Goal: Task Accomplishment & Management: Manage account settings

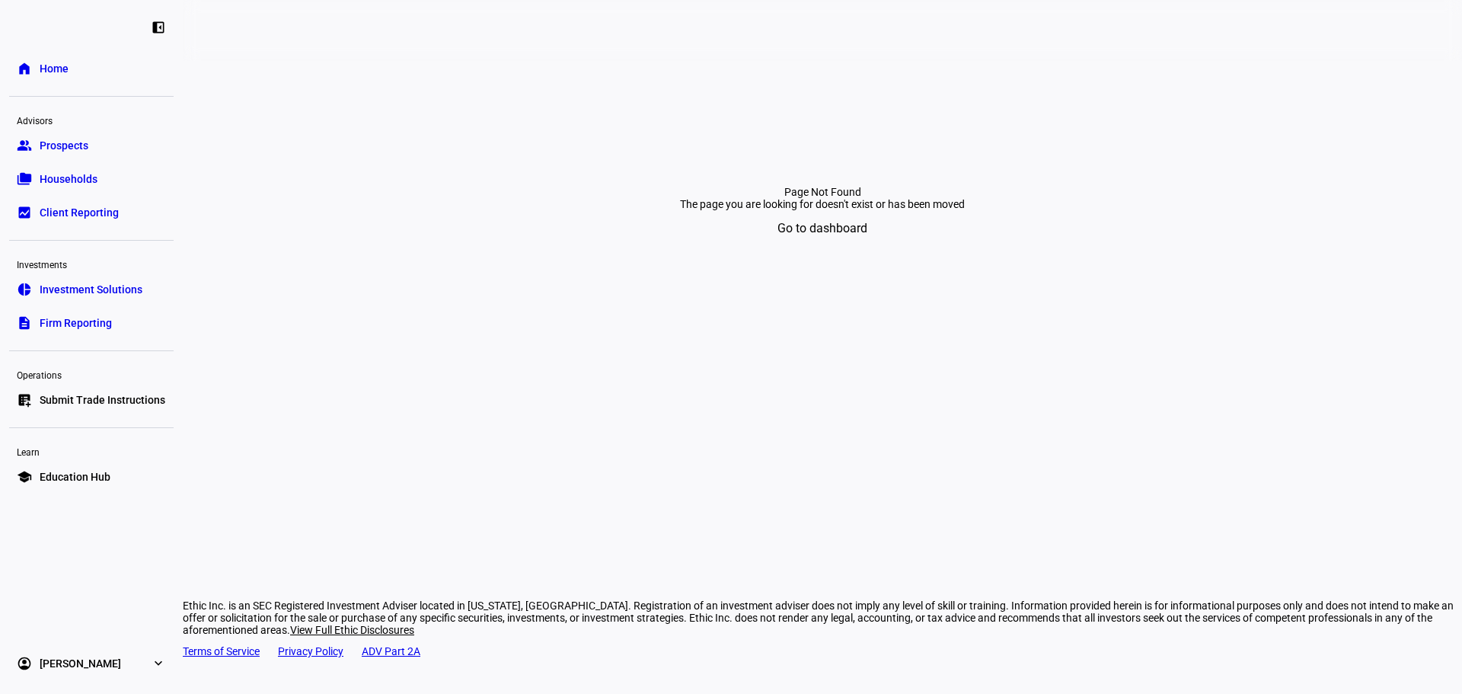
click at [138, 409] on link "list_alt_add Submit Trade Instructions" at bounding box center [91, 400] width 164 height 30
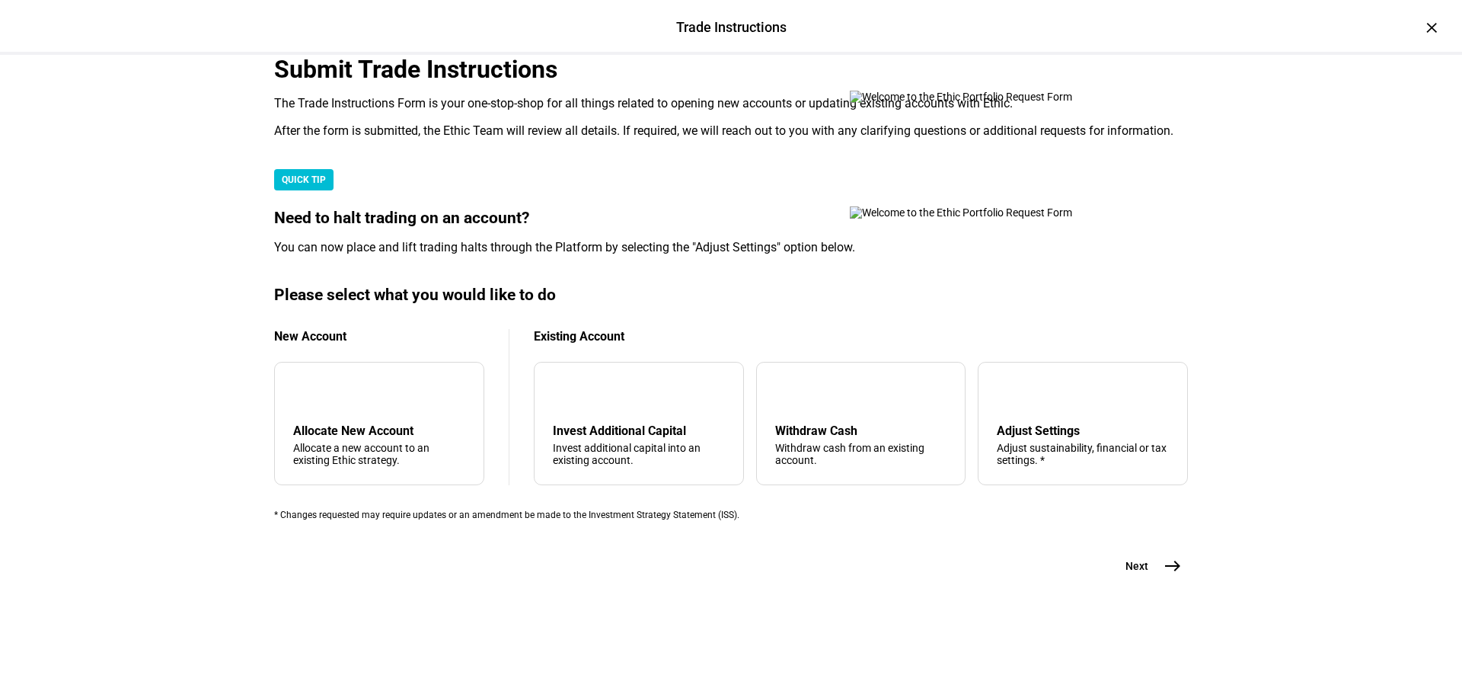
scroll to position [369, 0]
click at [863, 465] on div "arrow_upward Withdraw Cash Withdraw cash from an existing account." at bounding box center [861, 423] width 210 height 123
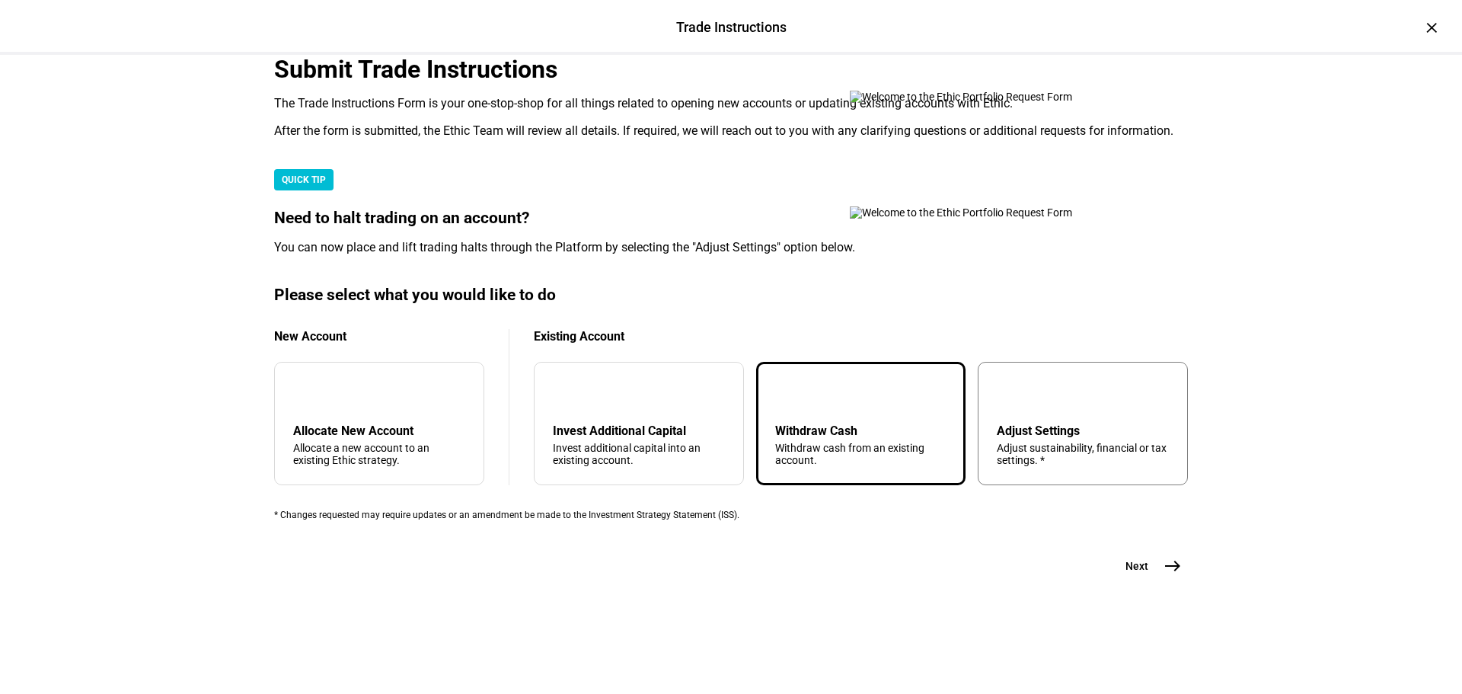
click at [1016, 406] on div "tune Adjust Settings Adjust sustainability, financial or tax settings. *" at bounding box center [1083, 423] width 210 height 123
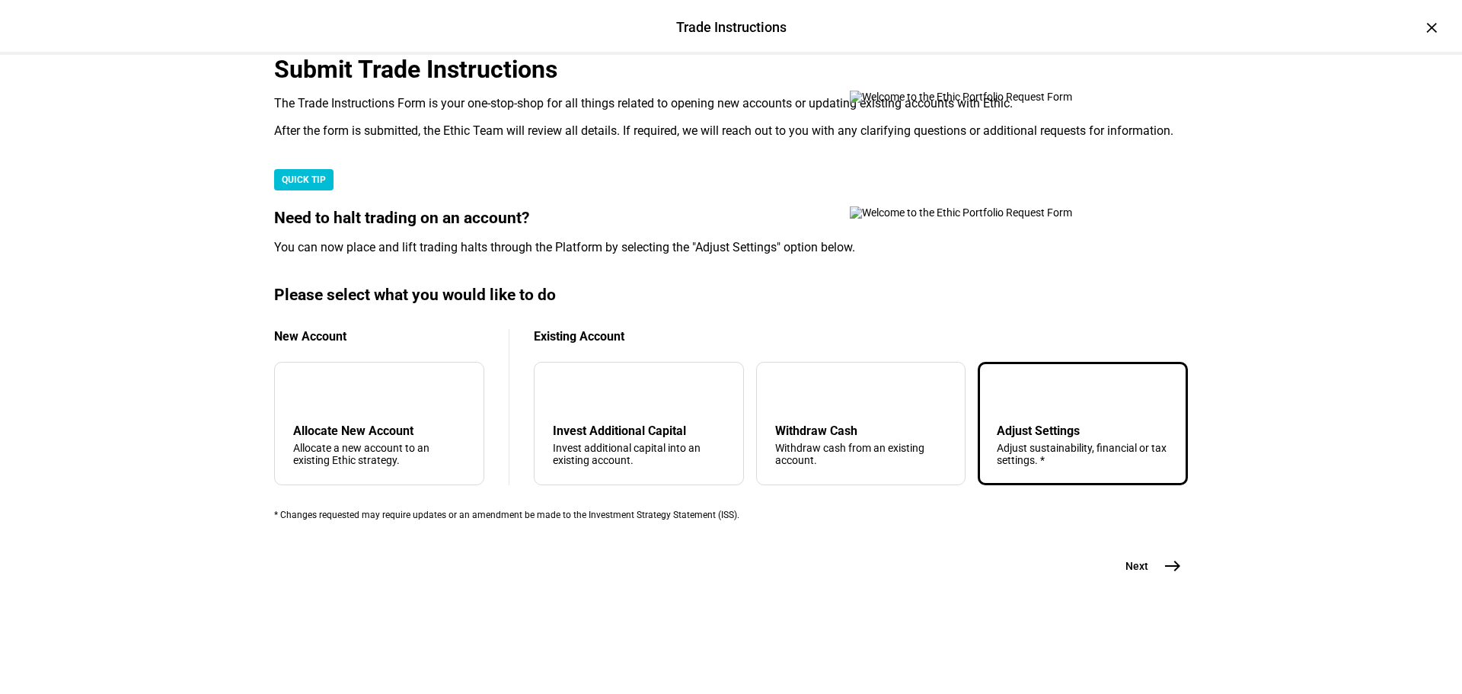
click at [1141, 581] on button "Next east" at bounding box center [1147, 566] width 81 height 30
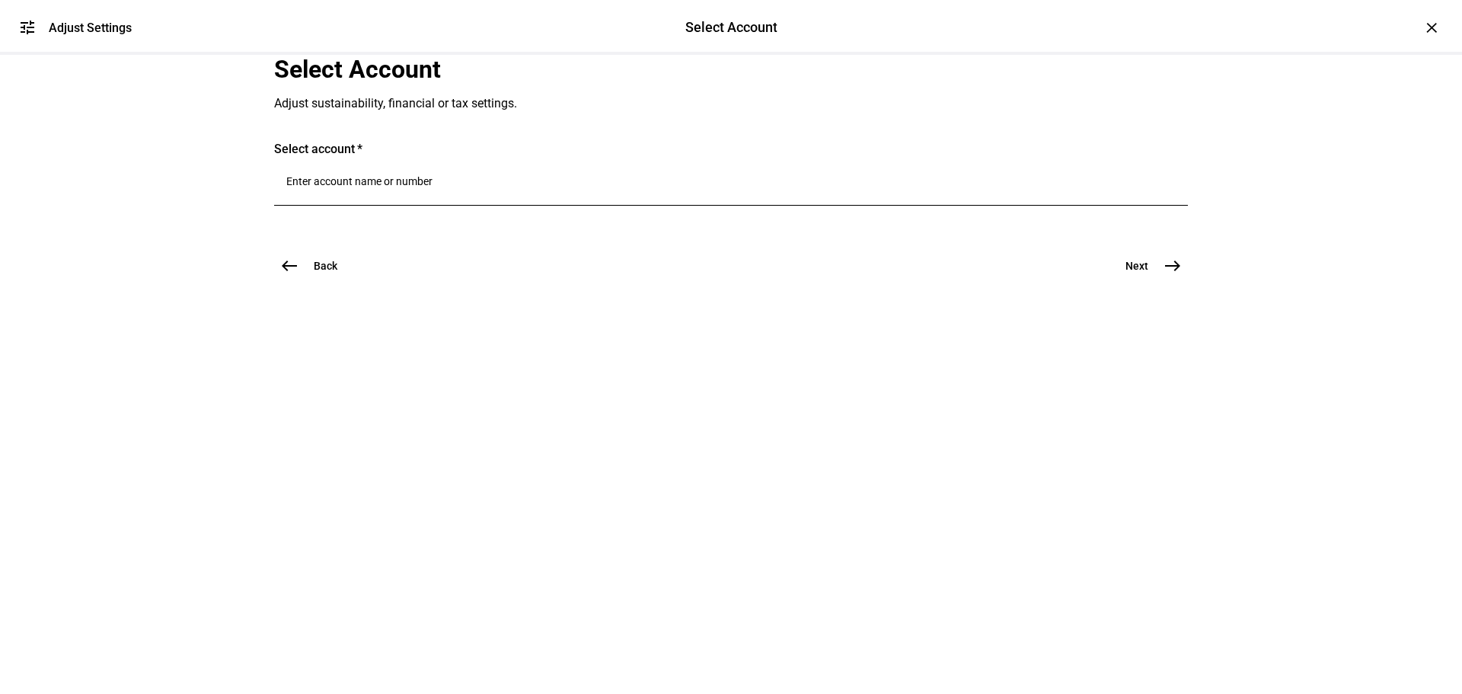
scroll to position [0, 0]
click at [506, 206] on div at bounding box center [730, 184] width 889 height 43
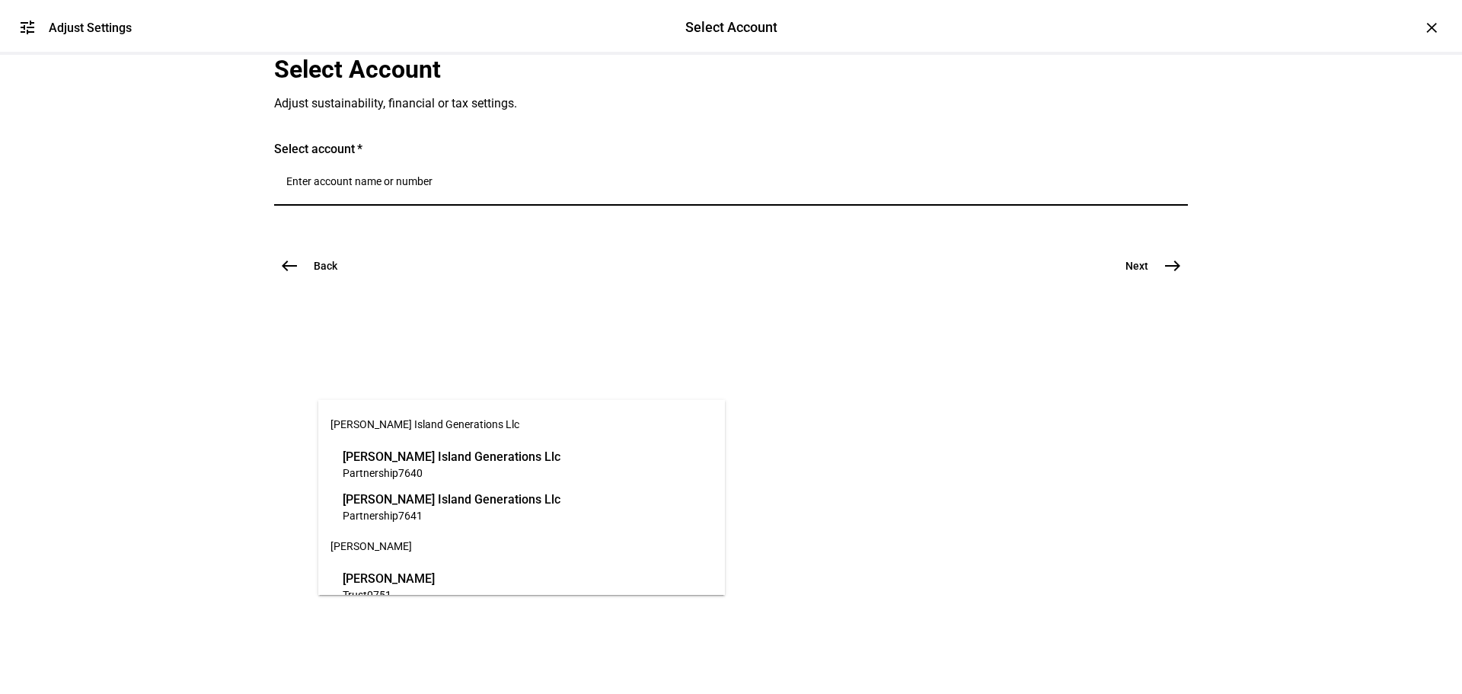
click at [503, 187] on input "Number" at bounding box center [730, 181] width 889 height 12
click at [608, 187] on input "Number" at bounding box center [730, 181] width 889 height 12
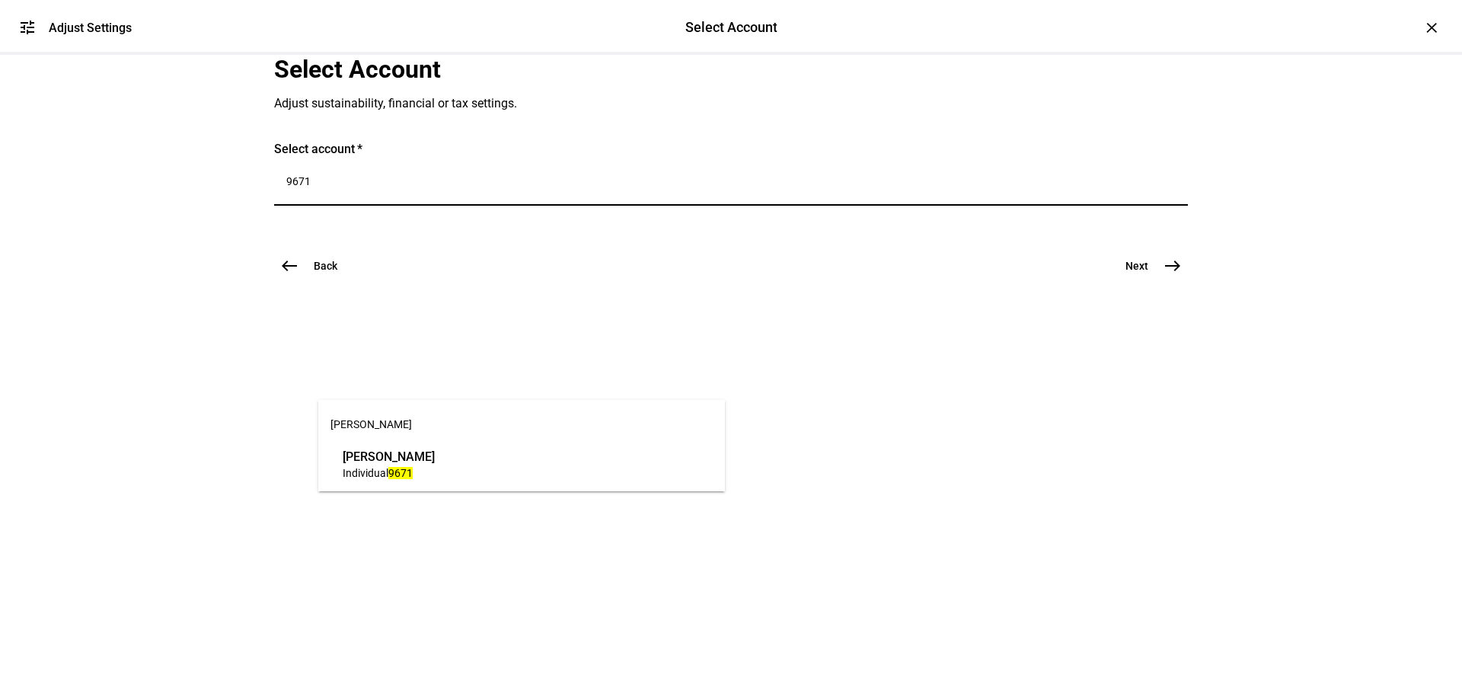
type input "9671"
click at [439, 448] on div "[PERSON_NAME] Individual 9671" at bounding box center [389, 464] width 100 height 40
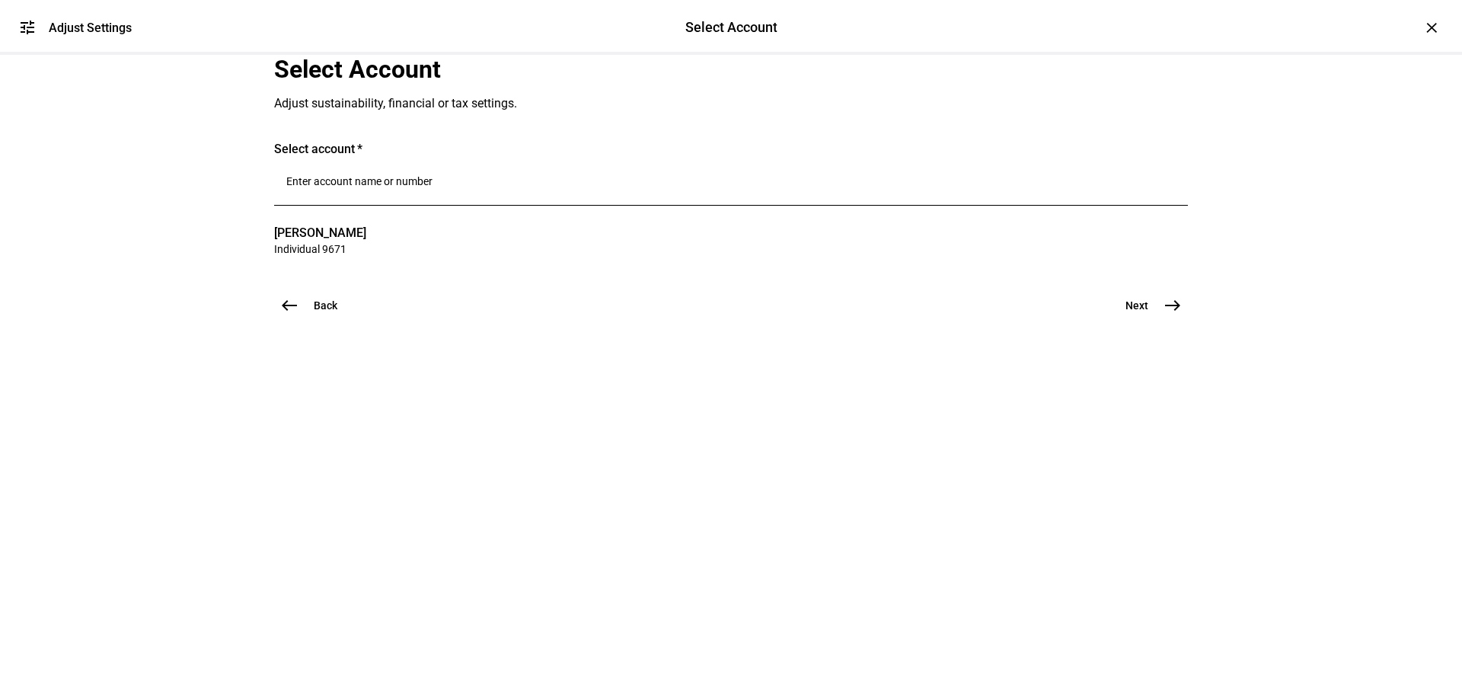
click at [1166, 314] on mat-icon "east" at bounding box center [1172, 305] width 18 height 18
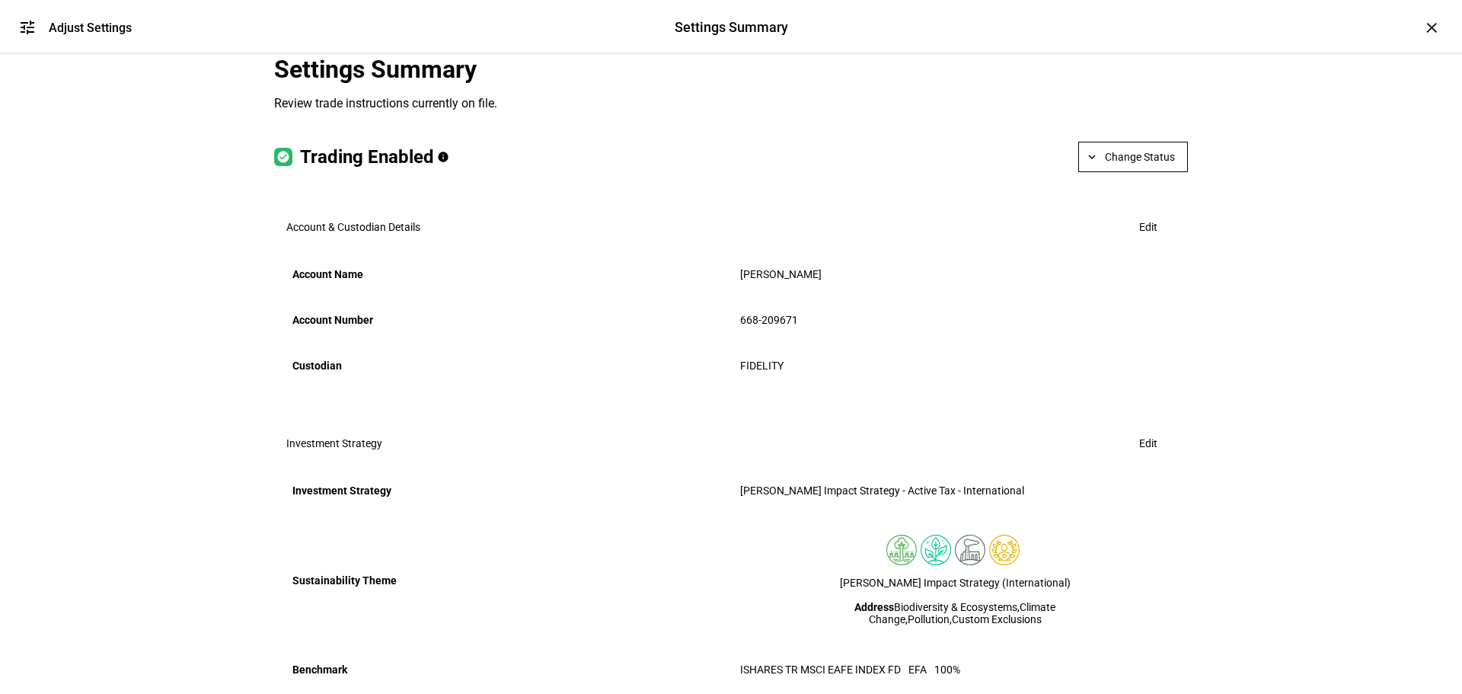
click at [1142, 172] on span "Change Status" at bounding box center [1140, 157] width 70 height 30
click at [1172, 333] on button "Halt Trading" at bounding box center [1139, 341] width 85 height 37
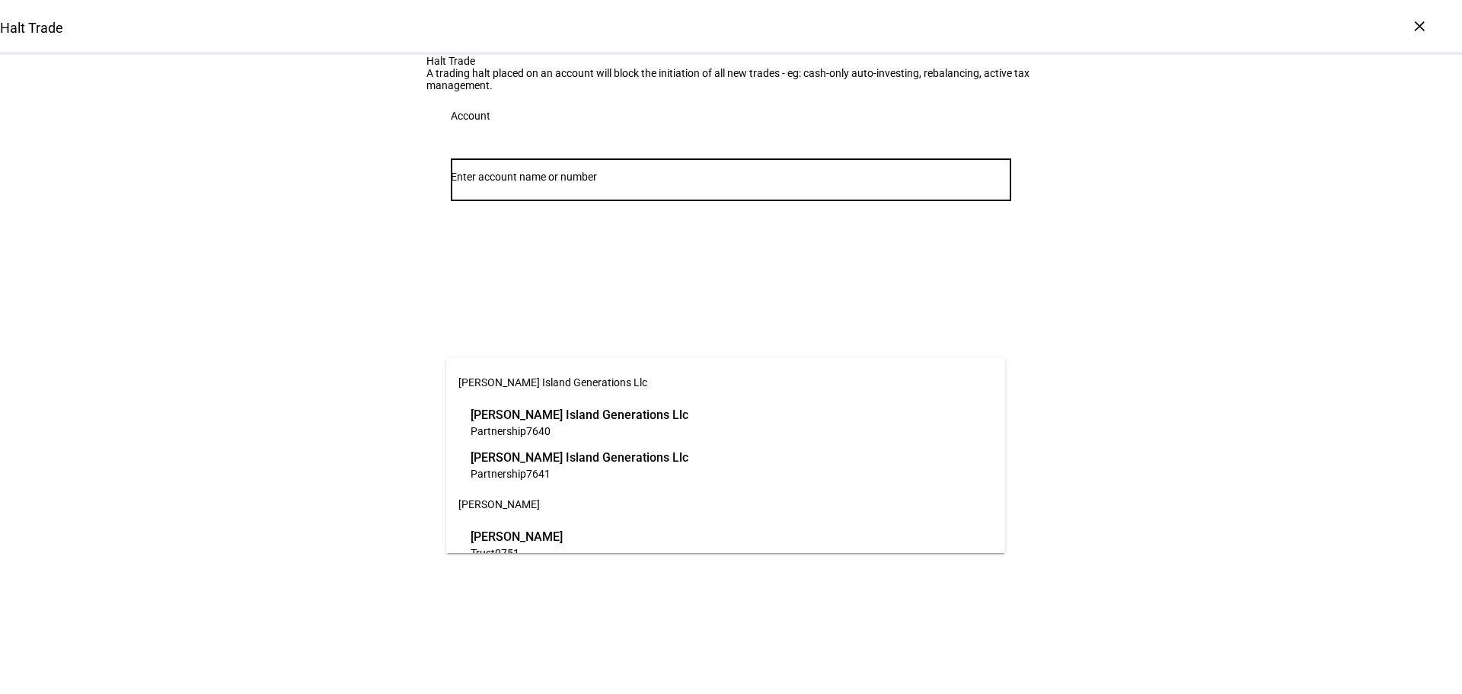
click at [645, 183] on input "Number" at bounding box center [731, 177] width 560 height 12
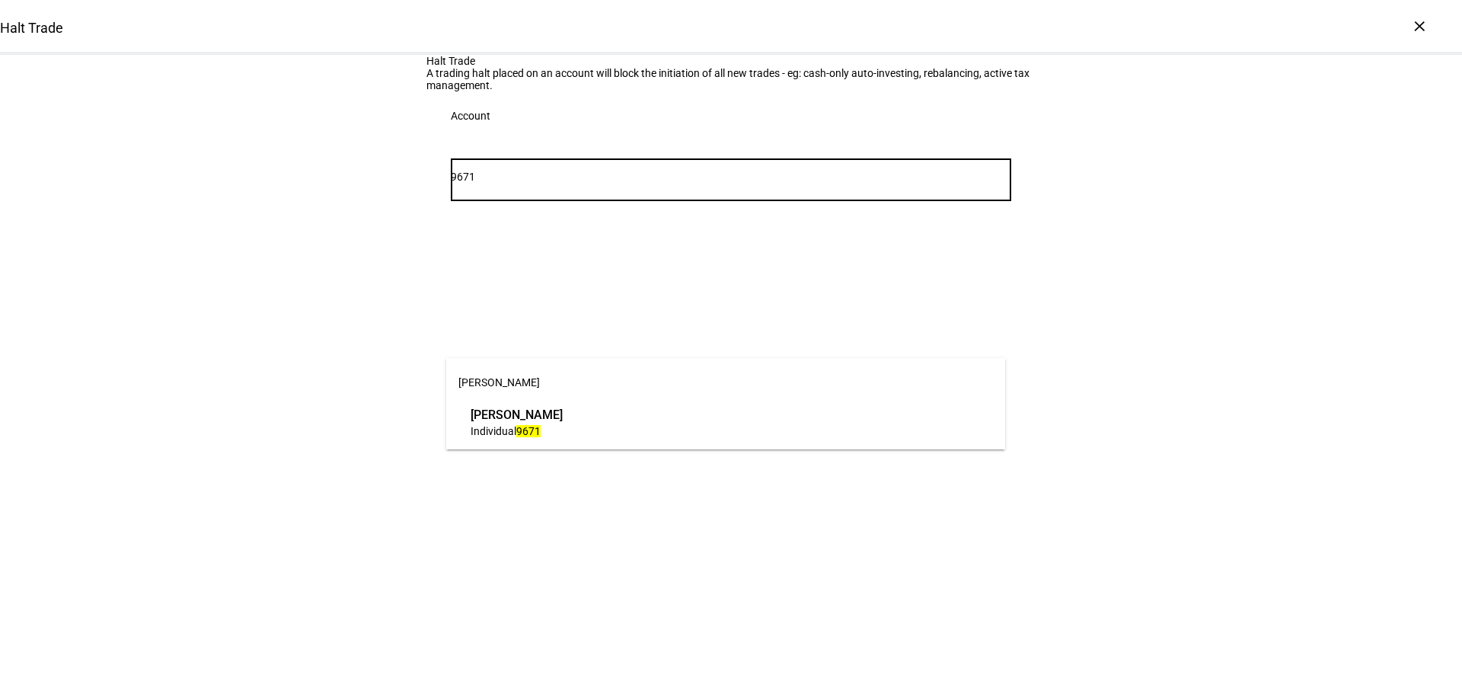
type input "9671"
click at [563, 429] on span "Individual 9671" at bounding box center [517, 430] width 92 height 14
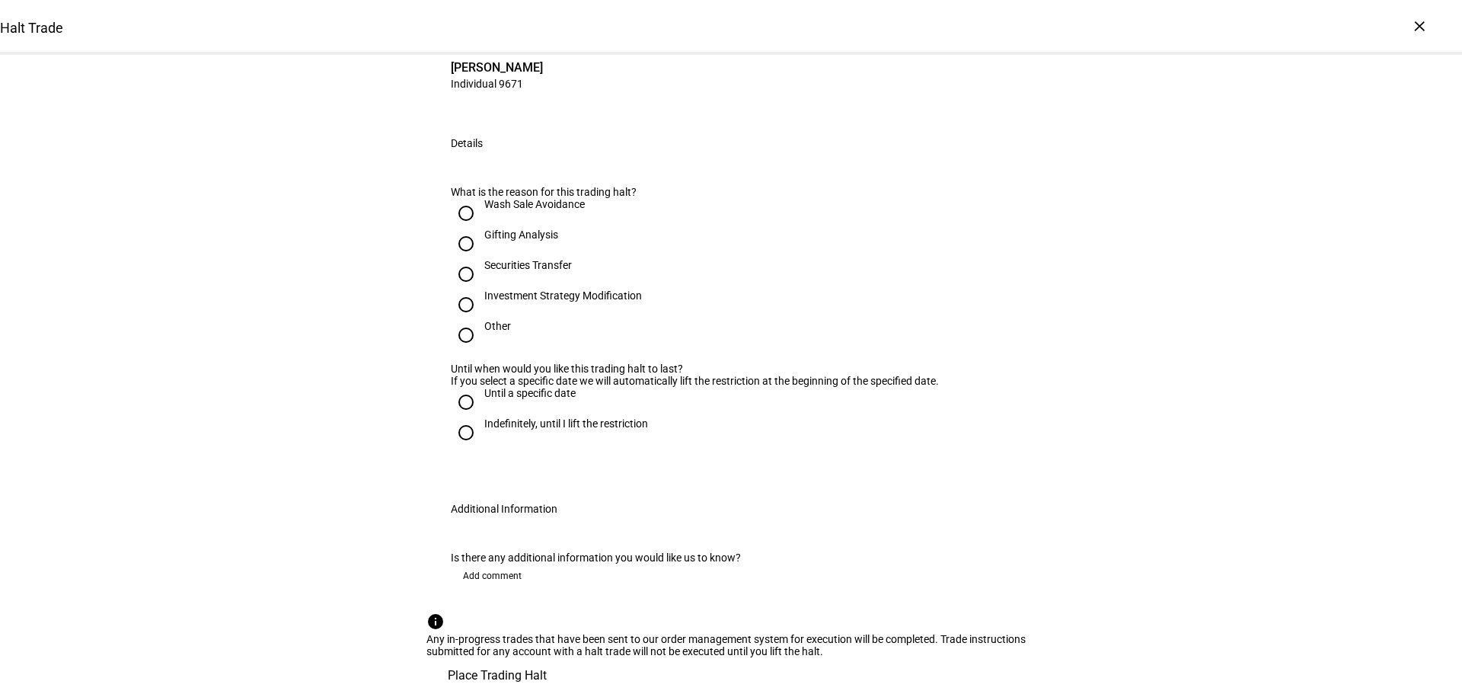
scroll to position [381, 0]
click at [477, 317] on div at bounding box center [466, 335] width 37 height 37
radio input "true"
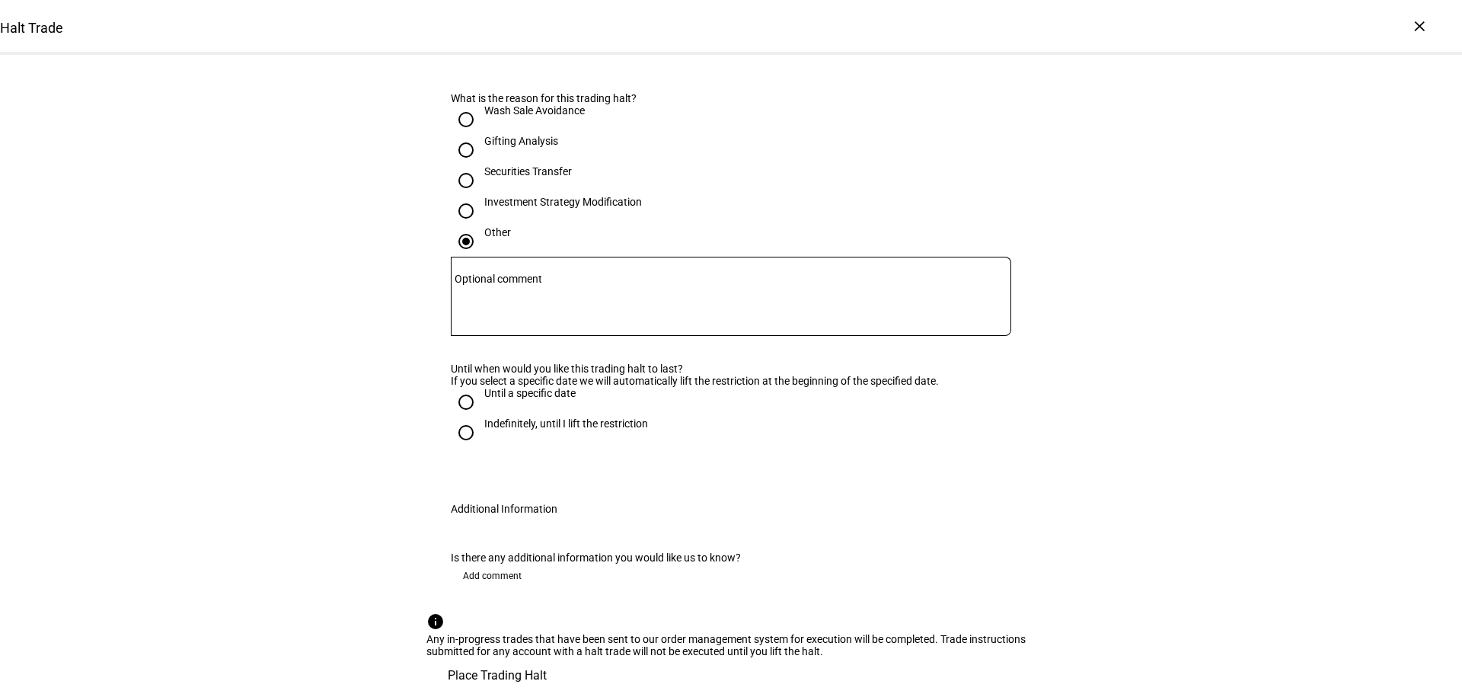
click at [507, 429] on div "Indefinitely, until I lift the restriction" at bounding box center [566, 423] width 164 height 12
click at [481, 448] on input "Indefinitely, until I lift the restriction" at bounding box center [466, 432] width 30 height 30
radio input "true"
click at [547, 657] on span "Place Trading Halt" at bounding box center [497, 675] width 99 height 37
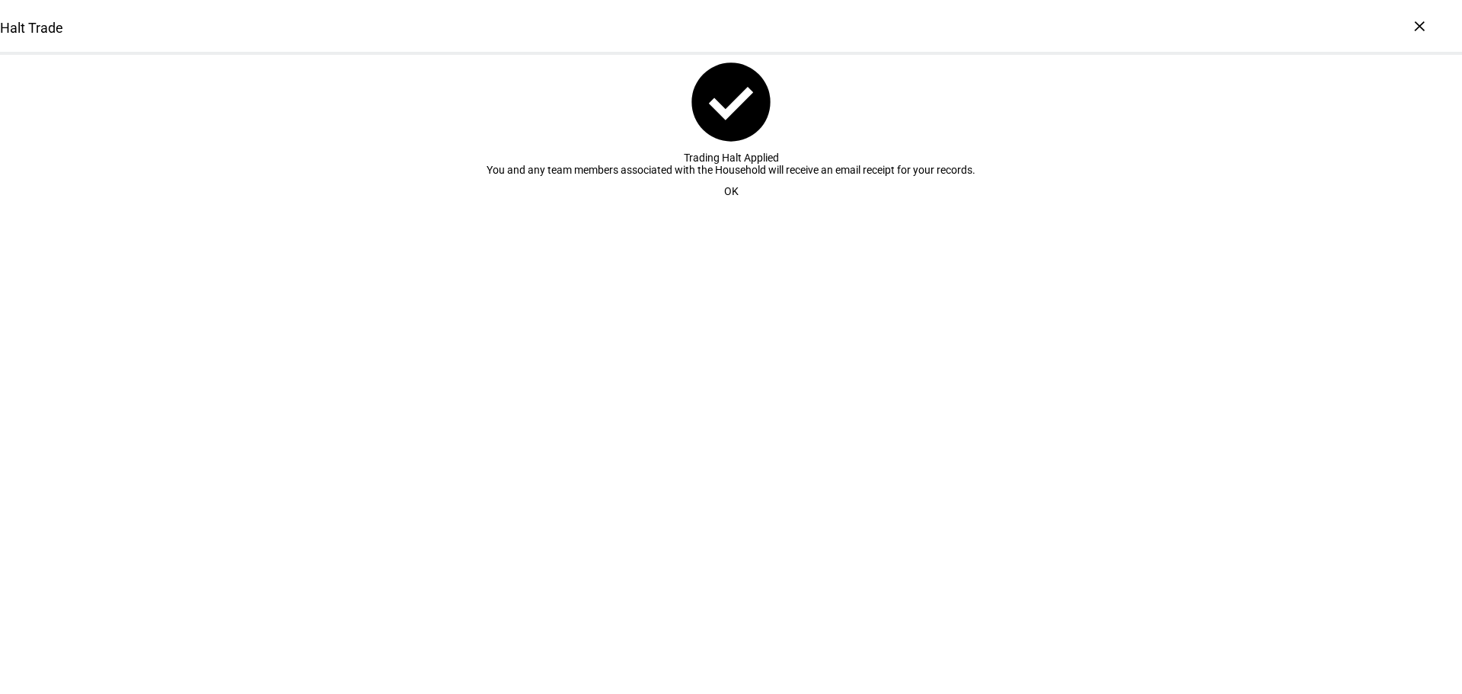
scroll to position [0, 0]
click at [724, 206] on span "OK" at bounding box center [731, 191] width 14 height 30
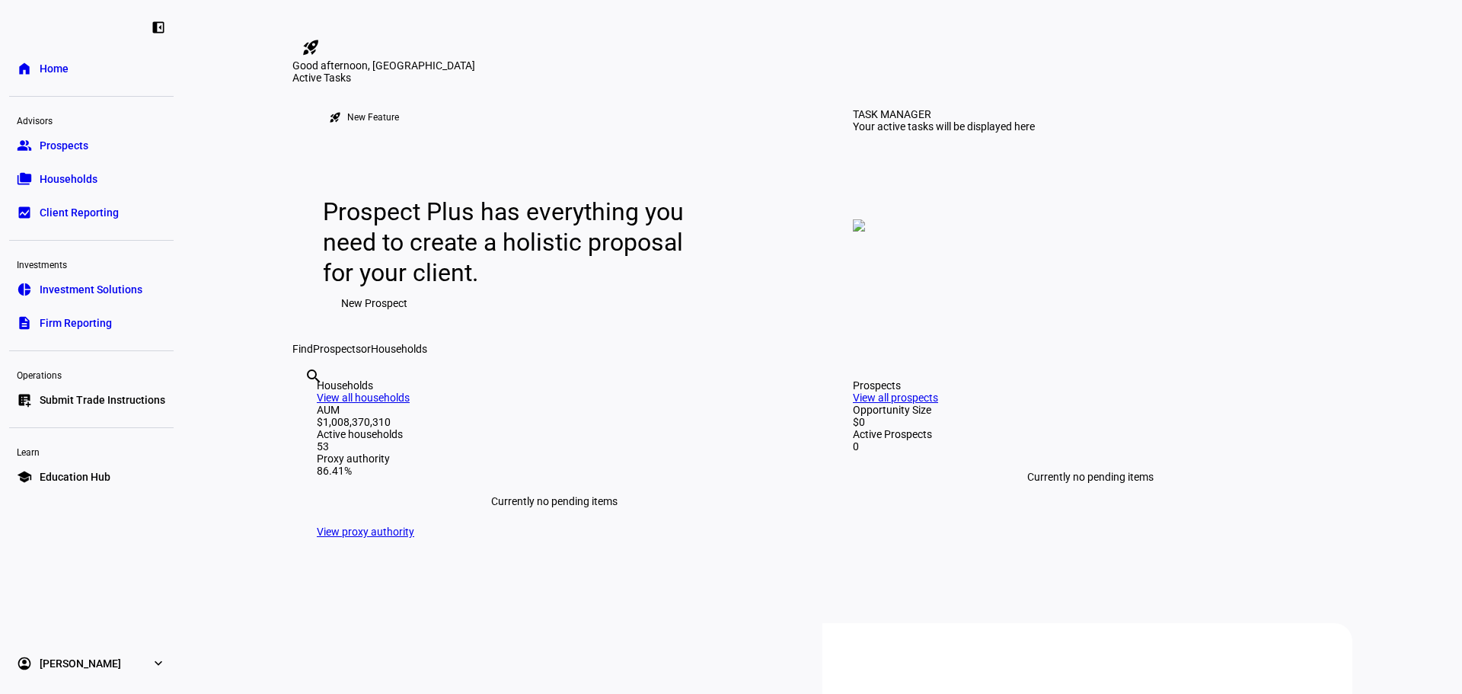
click at [114, 396] on span "Submit Trade Instructions" at bounding box center [103, 399] width 126 height 15
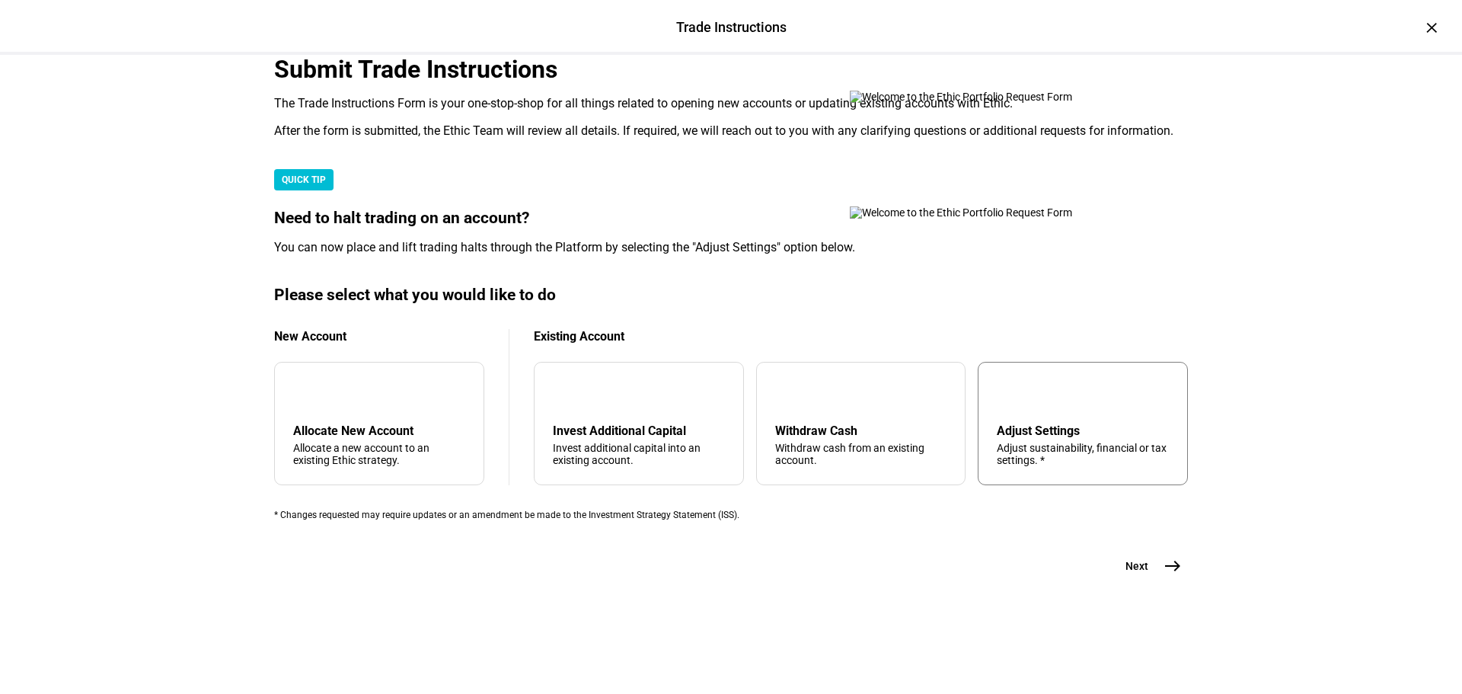
scroll to position [369, 0]
click at [1098, 445] on div "Adjust sustainability, financial or tax settings. *" at bounding box center [1083, 454] width 172 height 24
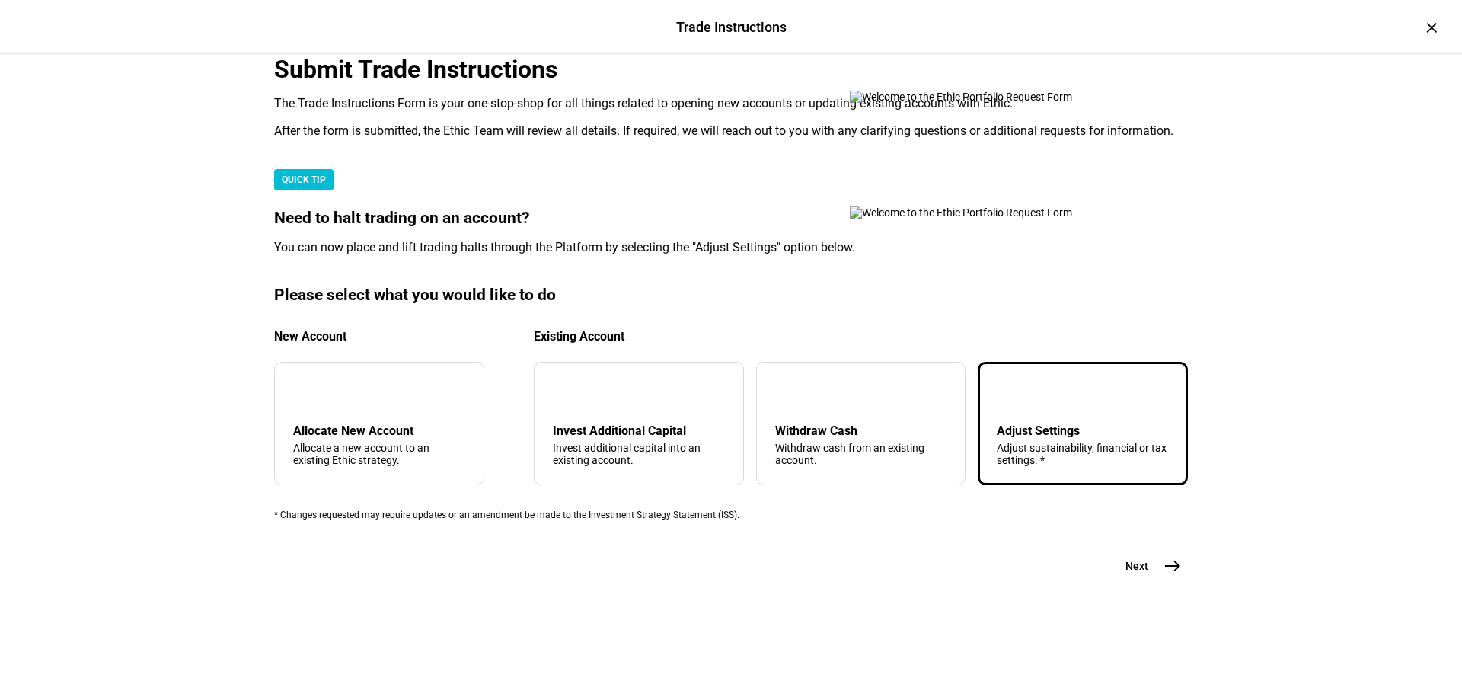
click at [1144, 581] on button "Next east" at bounding box center [1147, 566] width 81 height 30
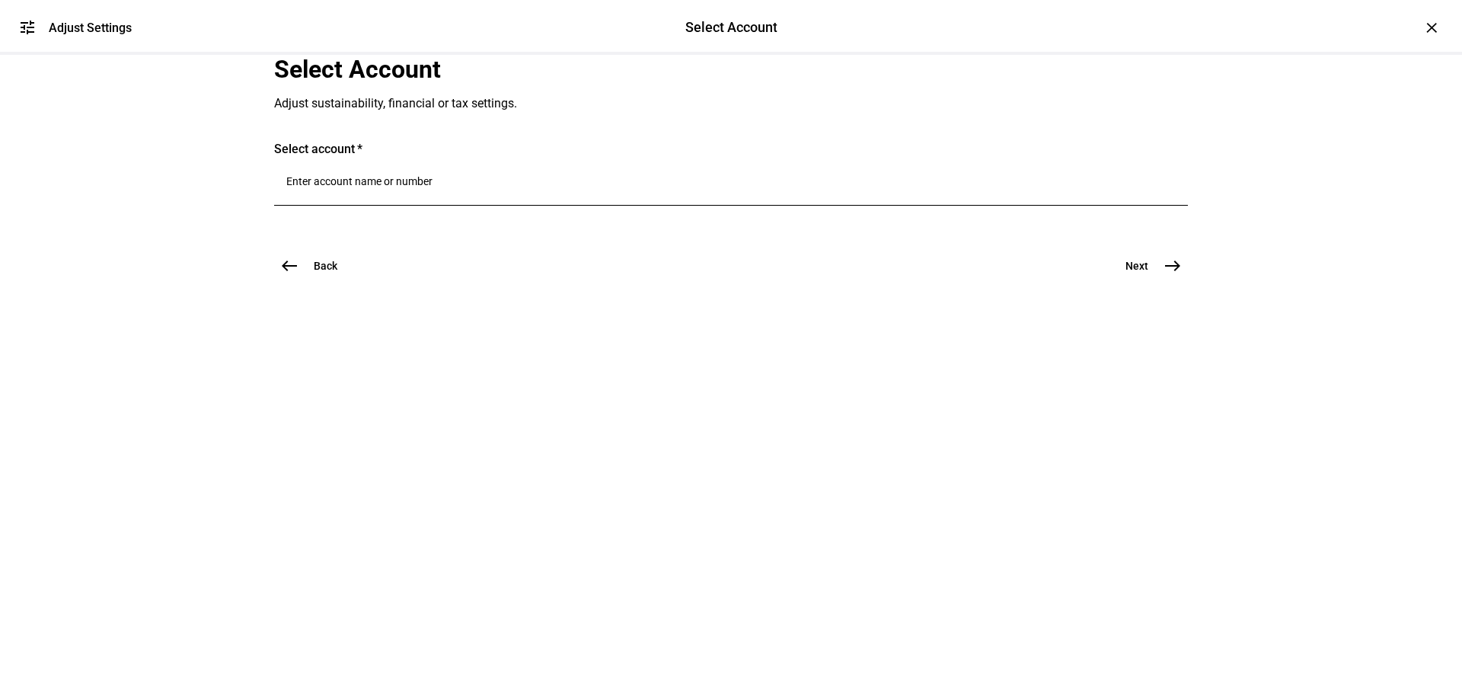
click at [481, 187] on input "Number" at bounding box center [730, 181] width 889 height 12
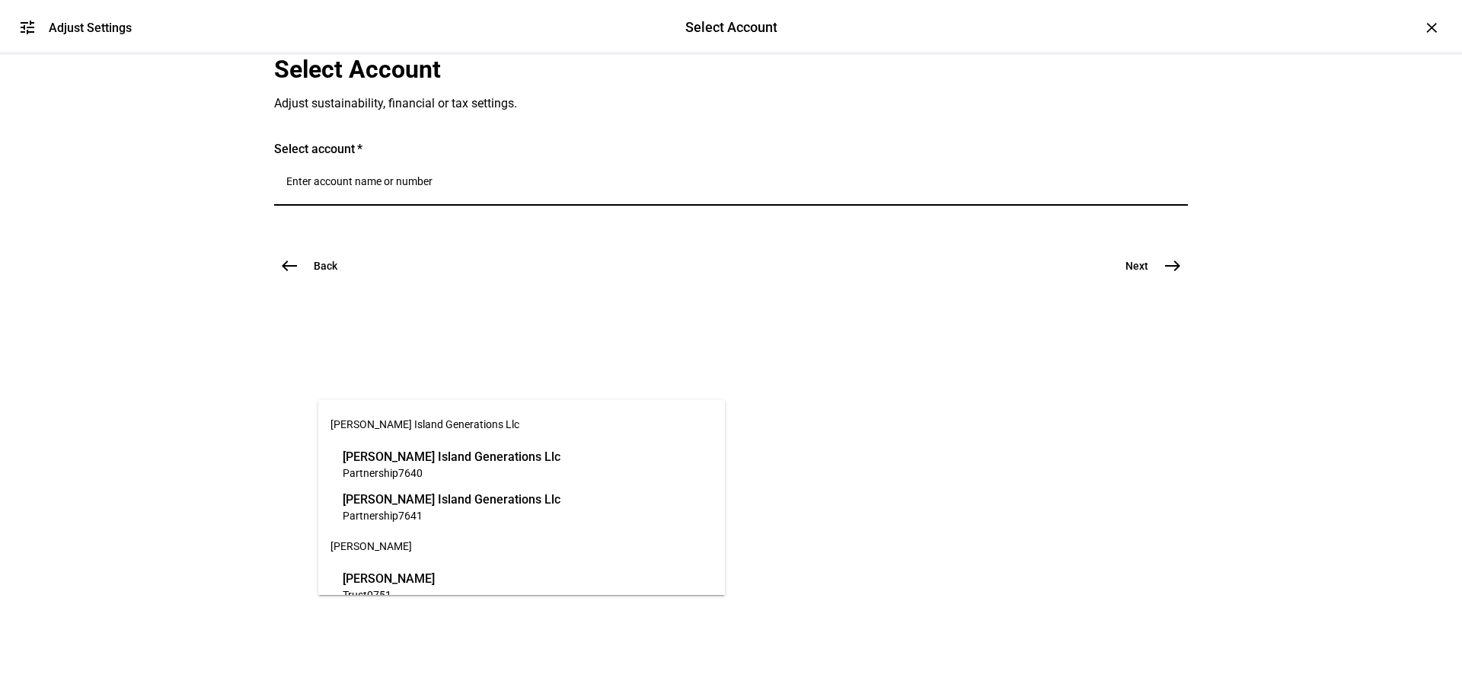
click at [481, 187] on input "Number" at bounding box center [730, 181] width 889 height 12
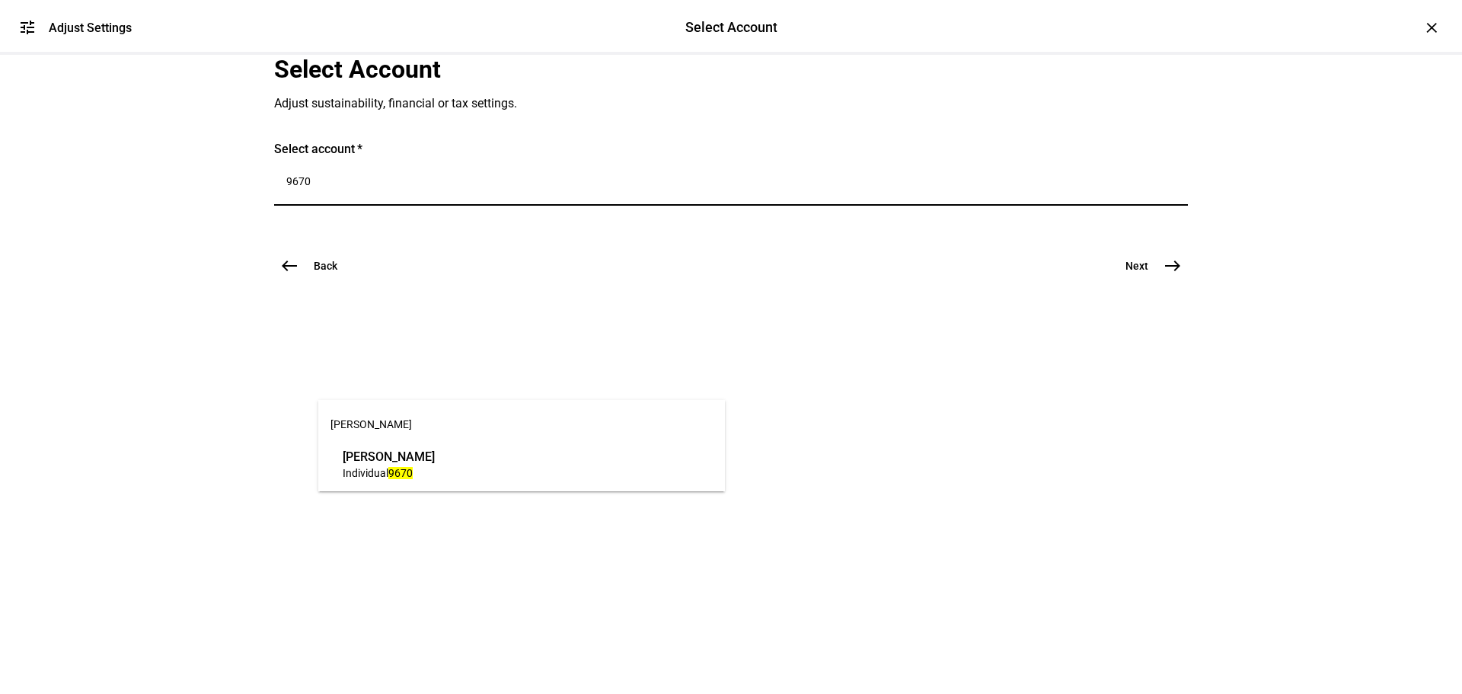
type input "9670"
click at [435, 474] on span "Individual 9670" at bounding box center [389, 472] width 92 height 14
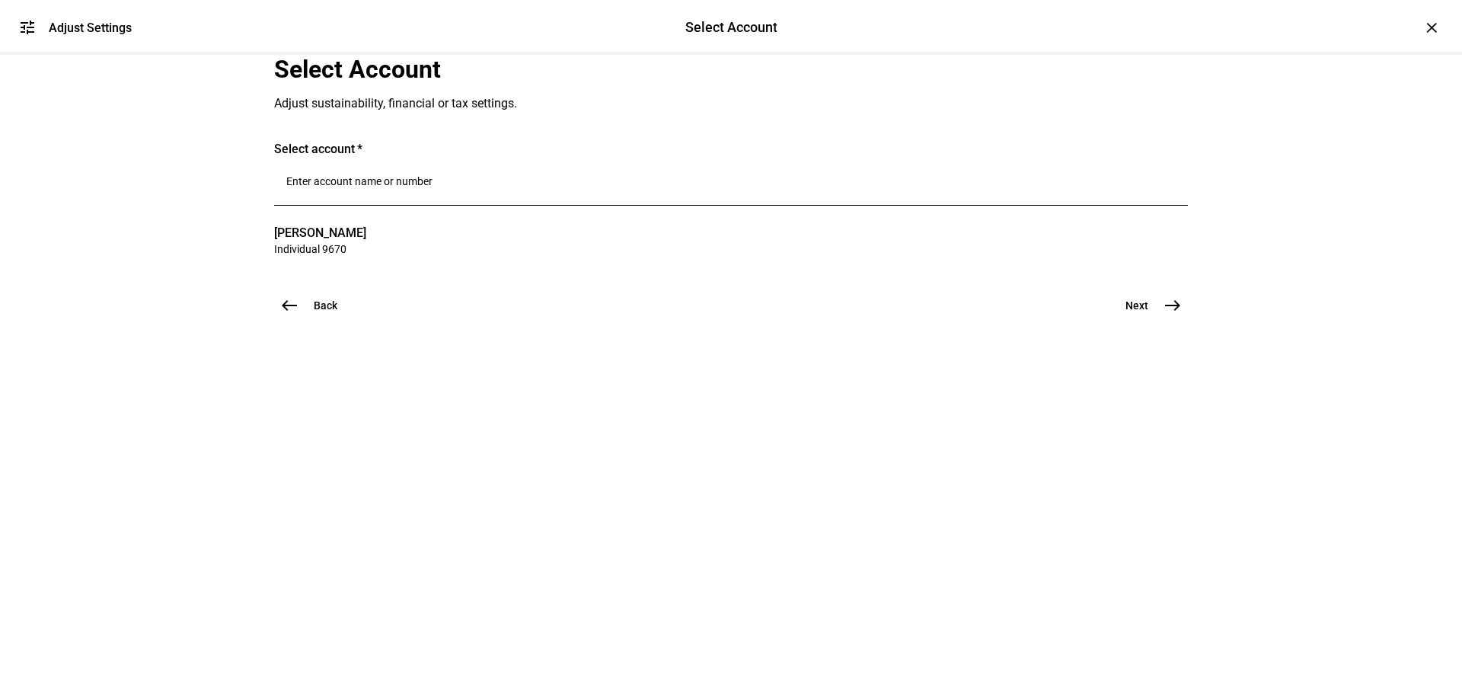
click at [1163, 314] on mat-icon "east" at bounding box center [1172, 305] width 18 height 18
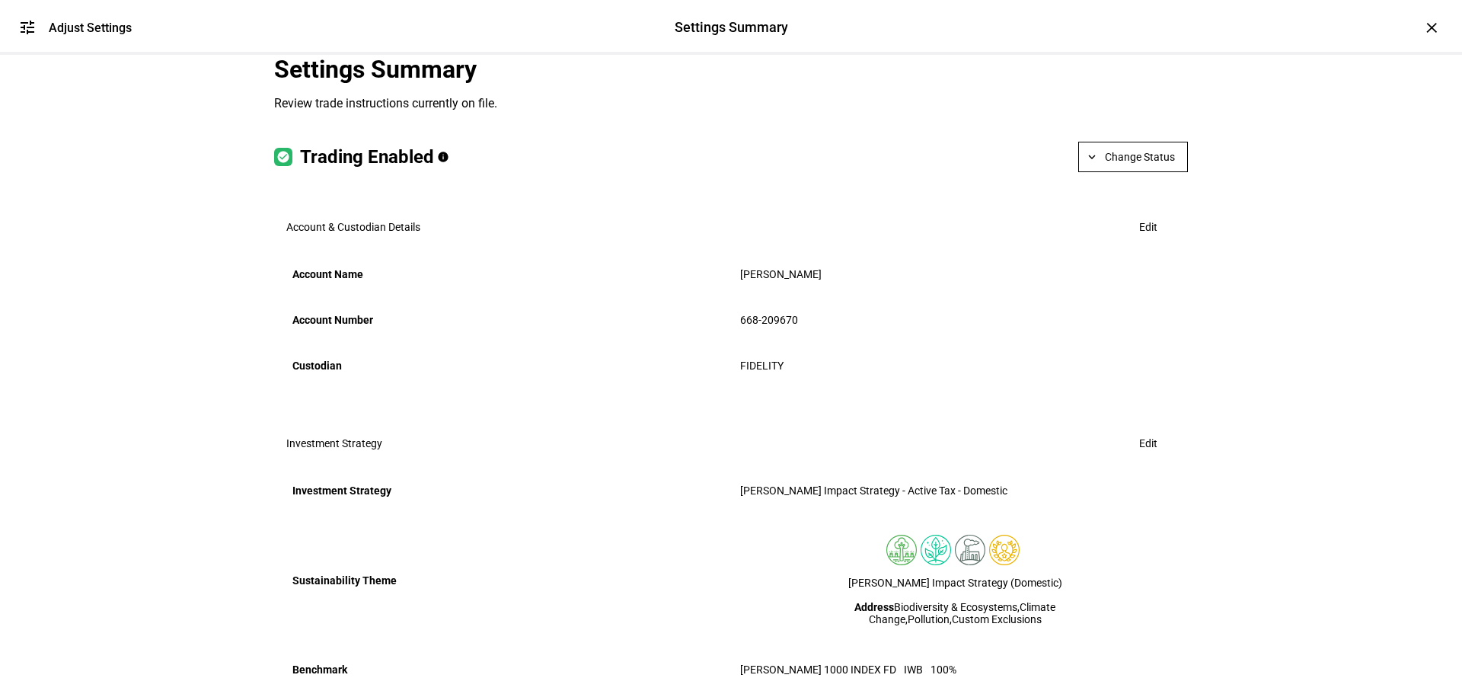
click at [1088, 164] on mat-icon "expand_more" at bounding box center [1092, 157] width 14 height 14
click at [1106, 336] on button "Halt Trading" at bounding box center [1139, 341] width 85 height 37
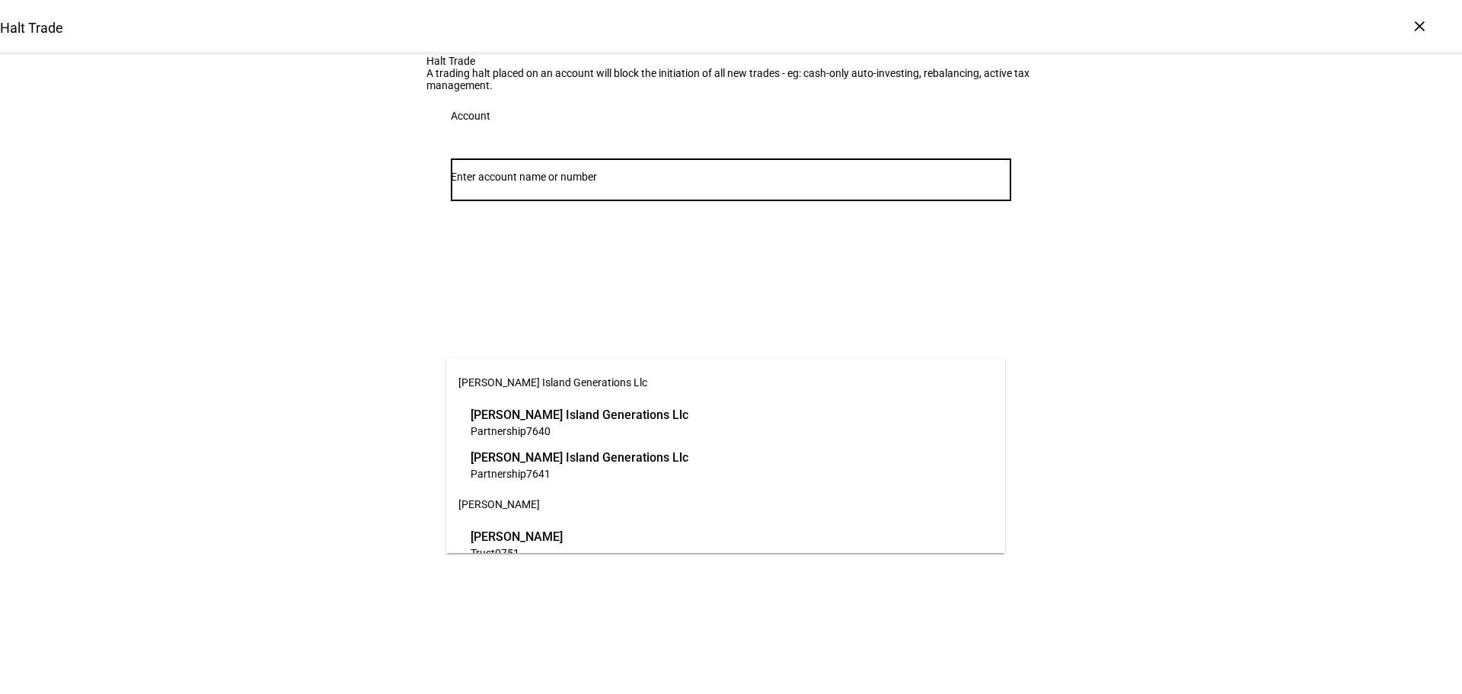
click at [621, 183] on input "Number" at bounding box center [731, 177] width 560 height 12
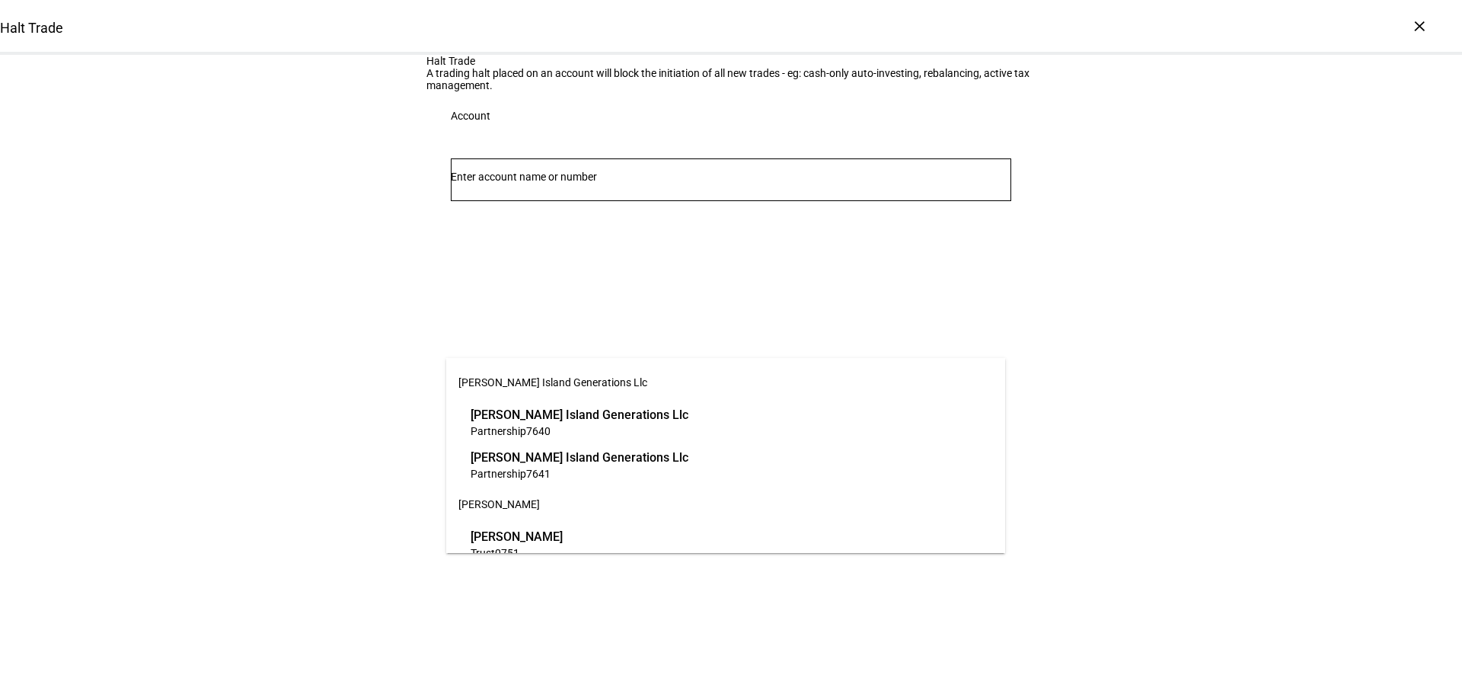
click at [599, 201] on div at bounding box center [731, 179] width 560 height 43
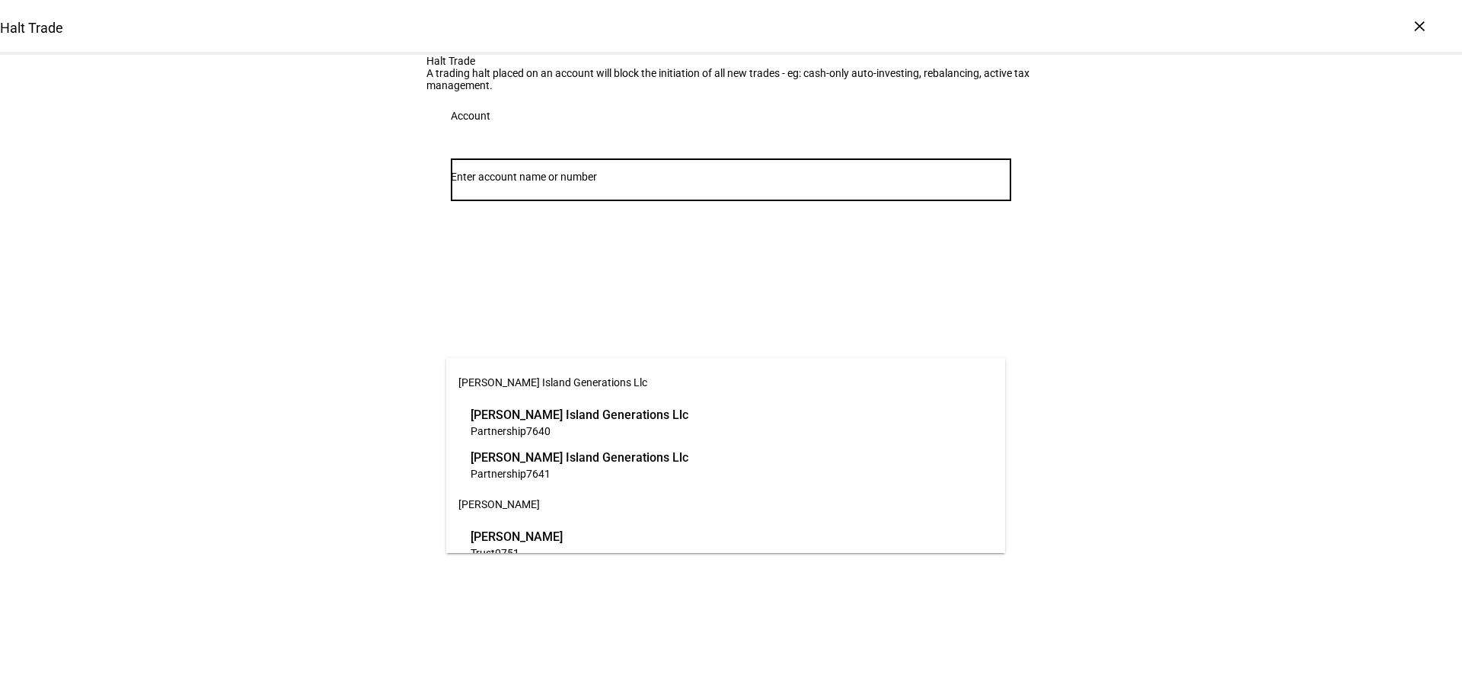
drag, startPoint x: 599, startPoint y: 335, endPoint x: 572, endPoint y: 304, distance: 41.5
click at [598, 183] on input "Number" at bounding box center [731, 177] width 560 height 12
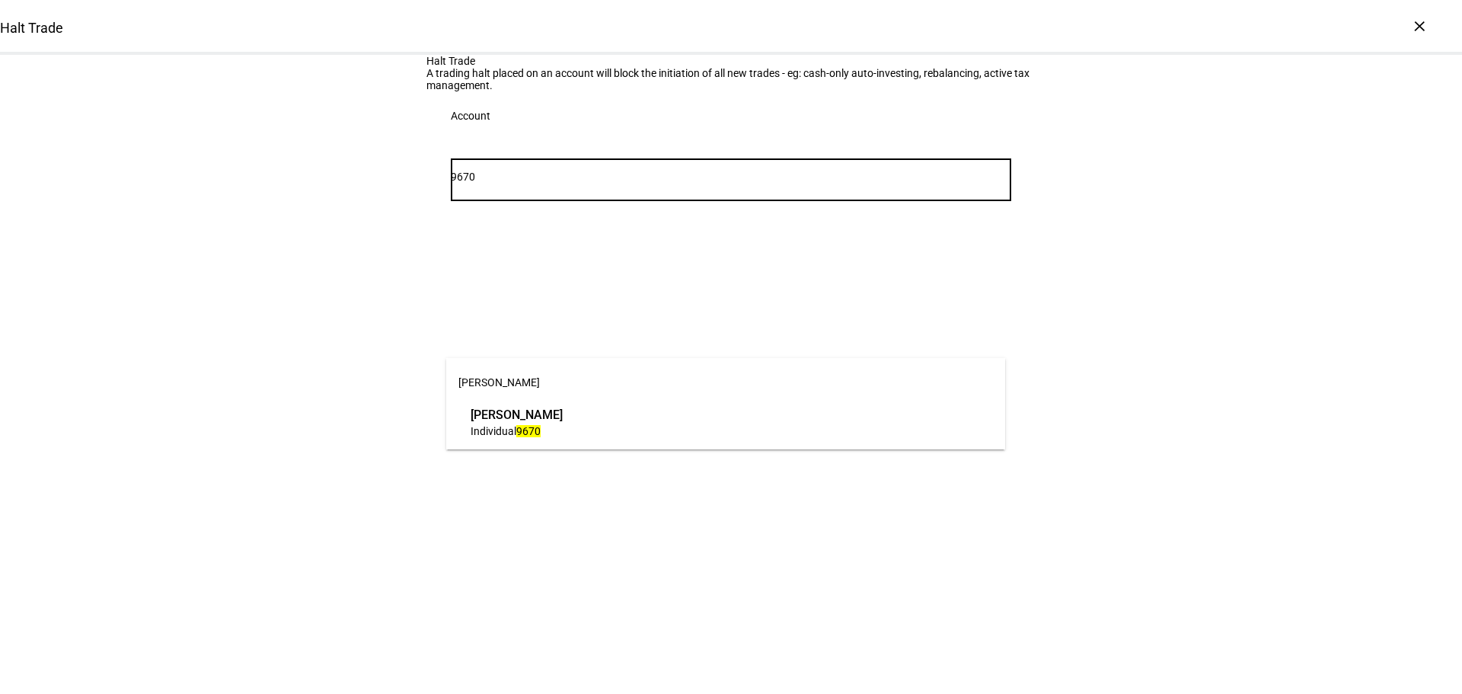
type input "9670"
click at [611, 445] on div "[PERSON_NAME] [PERSON_NAME] [PERSON_NAME] Individual 9670" at bounding box center [725, 403] width 559 height 91
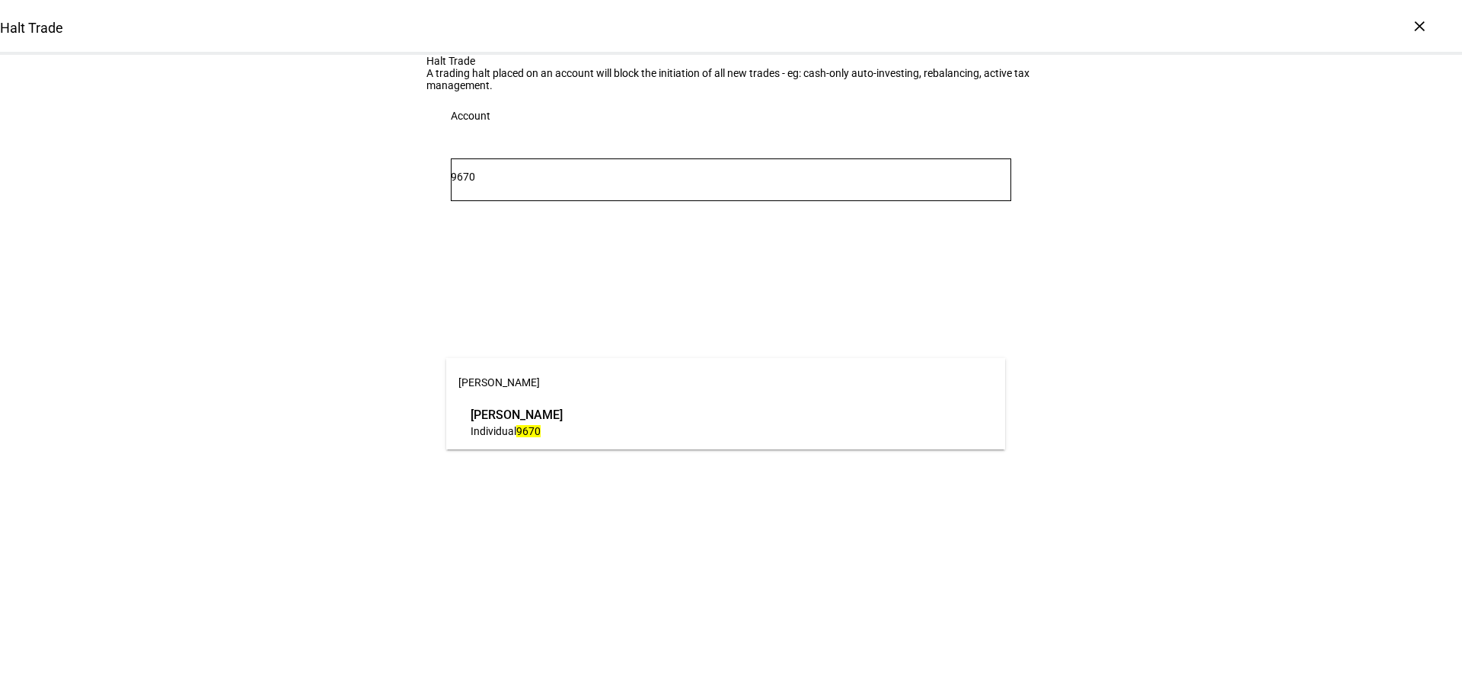
click at [563, 429] on span "Individual 9670" at bounding box center [517, 430] width 92 height 14
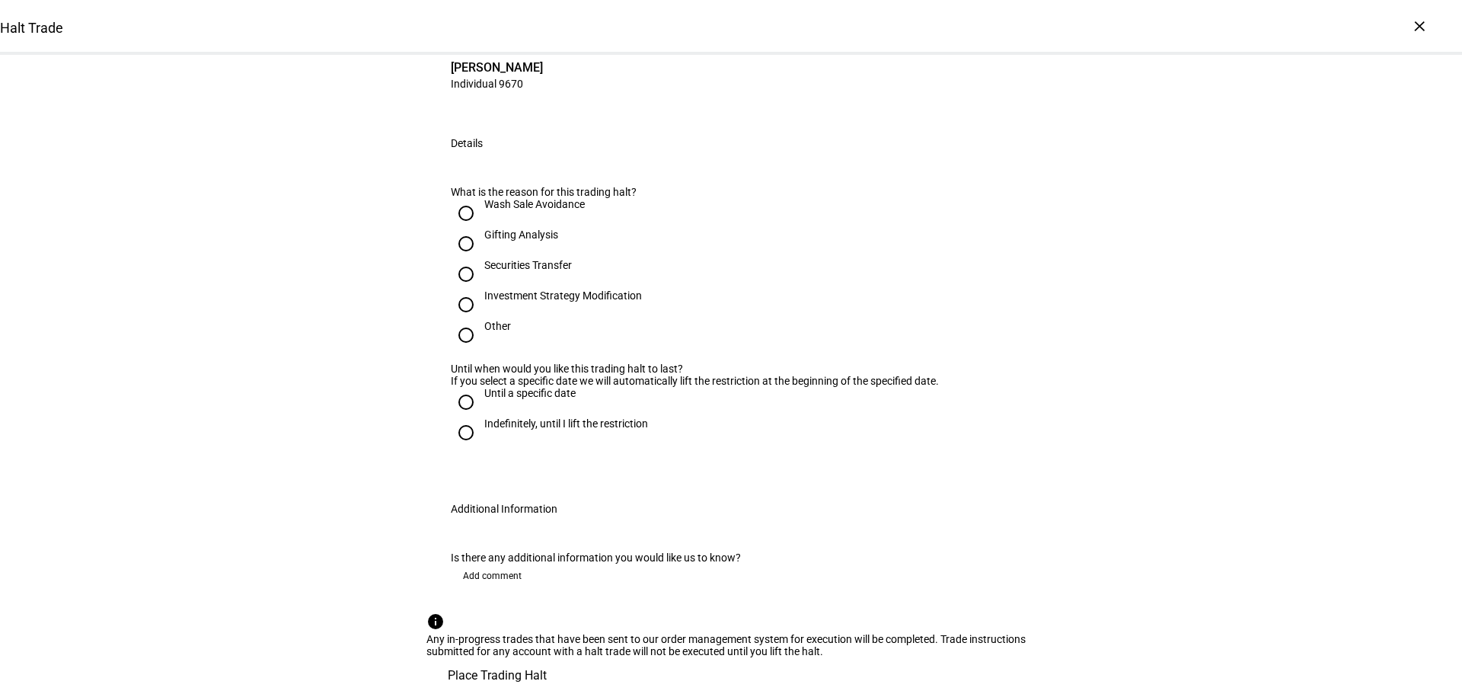
scroll to position [381, 0]
click at [473, 320] on input "Other" at bounding box center [466, 335] width 30 height 30
radio input "true"
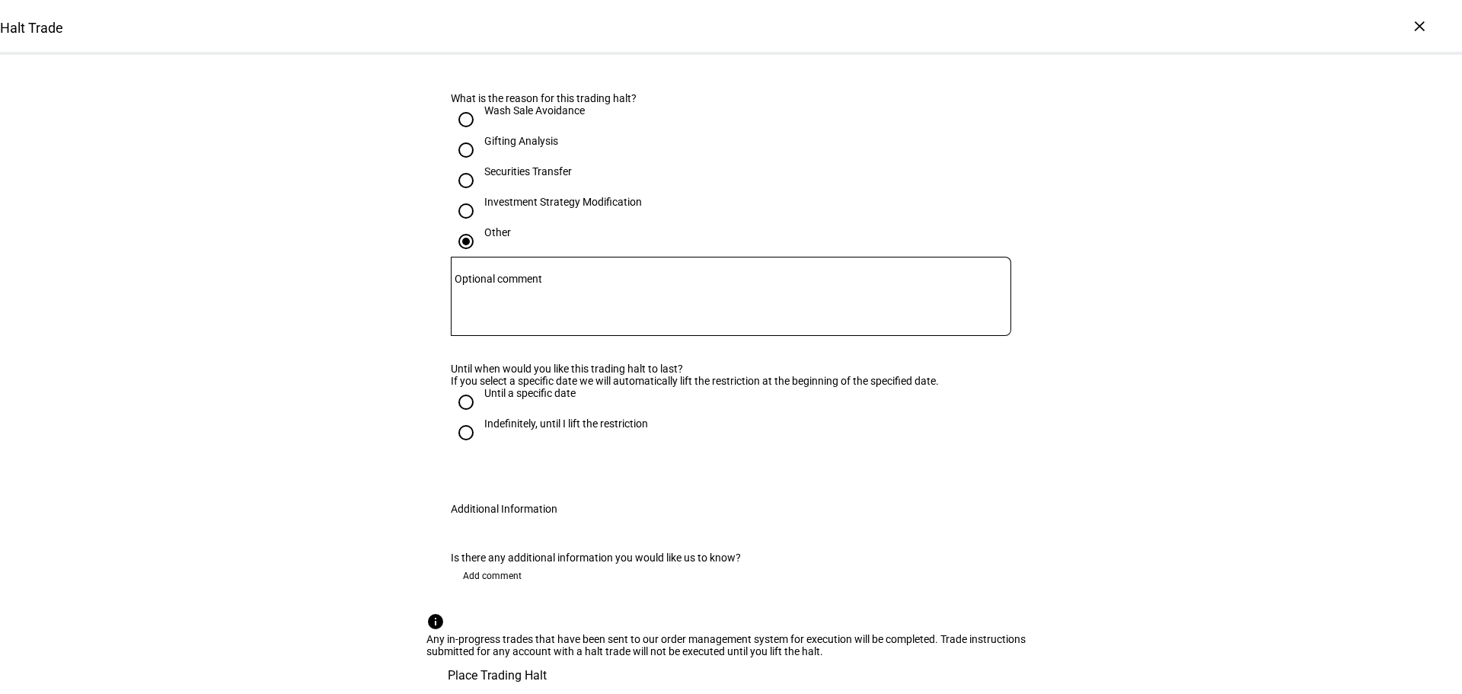
click at [520, 429] on div "Indefinitely, until I lift the restriction" at bounding box center [566, 423] width 164 height 12
click at [481, 448] on input "Indefinitely, until I lift the restriction" at bounding box center [466, 432] width 30 height 30
radio input "true"
click at [547, 657] on span "Place Trading Halt" at bounding box center [497, 675] width 99 height 37
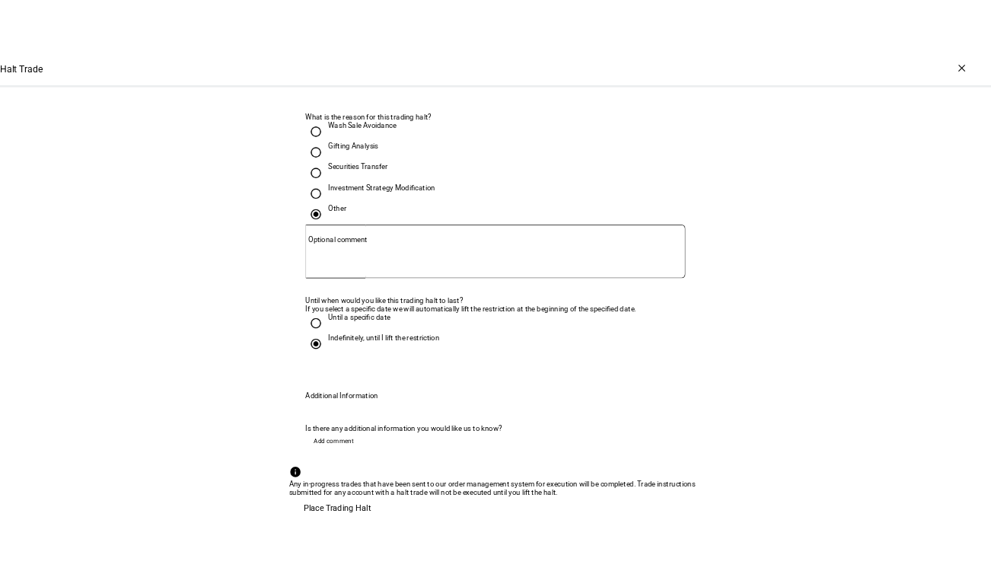
scroll to position [0, 0]
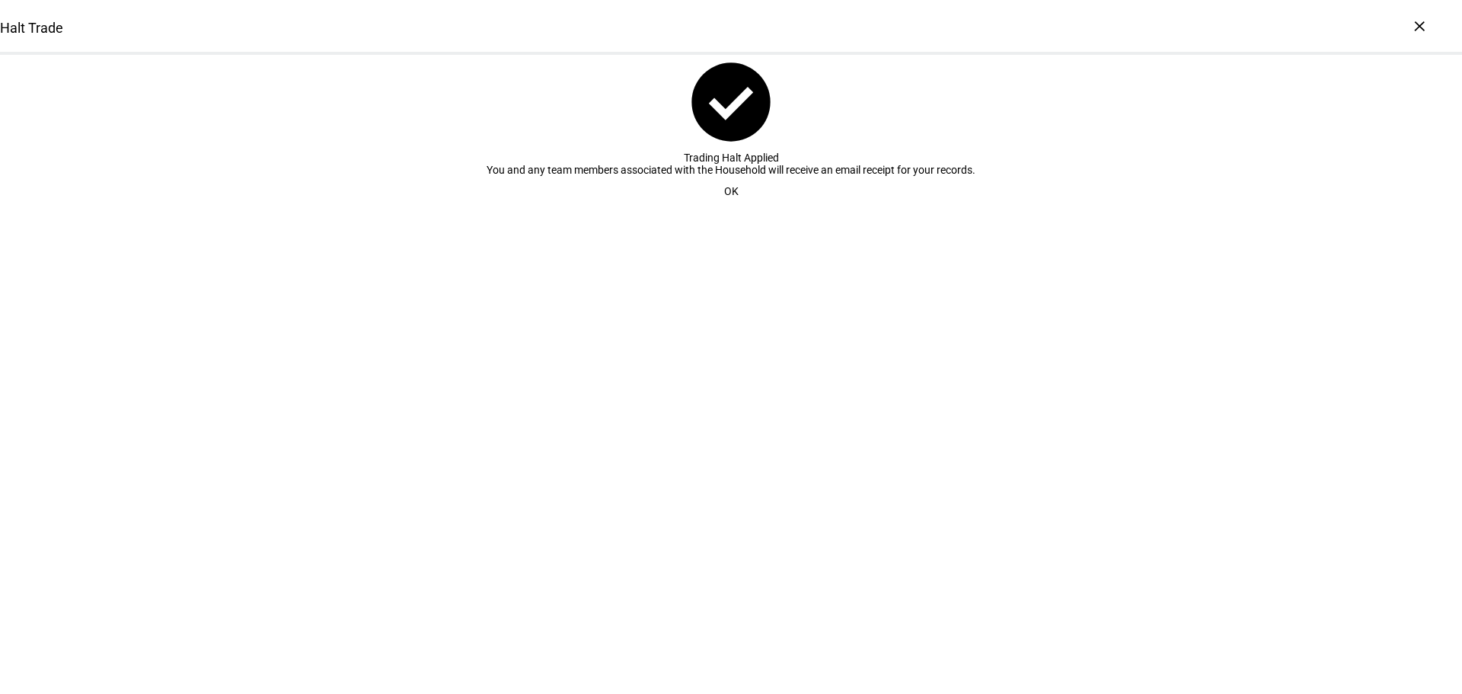
click at [730, 206] on span "OK" at bounding box center [731, 191] width 14 height 30
